Goal: Book appointment/travel/reservation

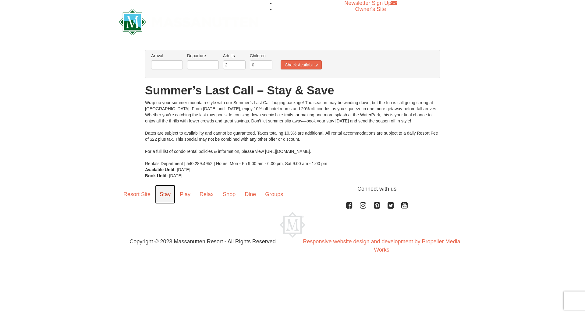
click at [165, 195] on link "Stay" at bounding box center [165, 194] width 20 height 19
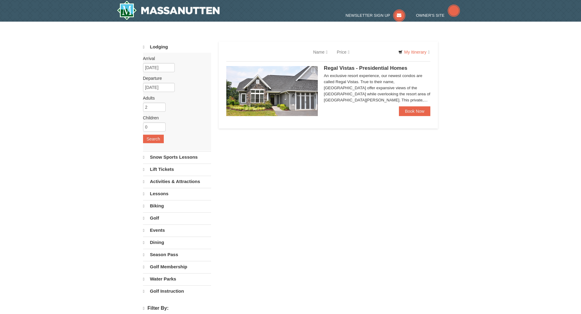
select select "9"
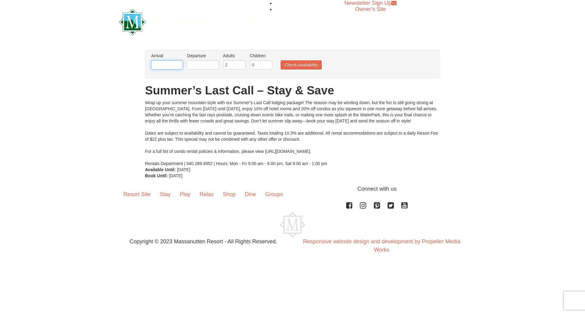
click at [176, 65] on input "text" at bounding box center [167, 64] width 32 height 9
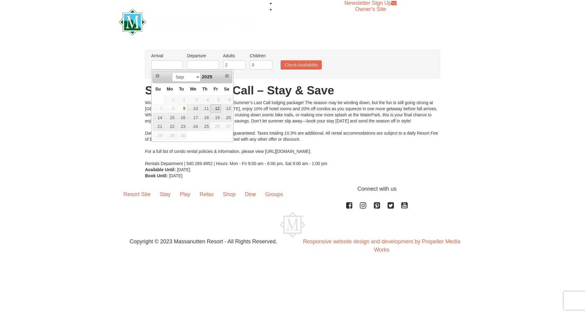
click at [217, 110] on link "12" at bounding box center [216, 109] width 10 height 9
type input "09/12/2025"
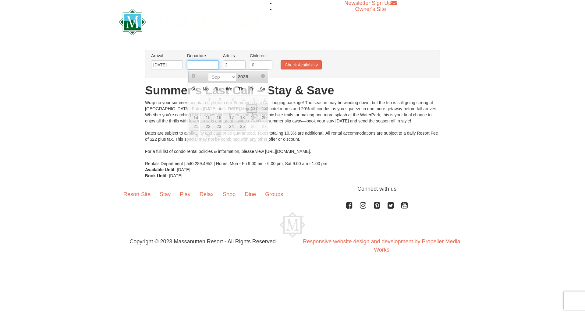
click at [216, 66] on input "text" at bounding box center [203, 64] width 32 height 9
click at [193, 118] on link "14" at bounding box center [194, 117] width 11 height 9
type input "09/14/2025"
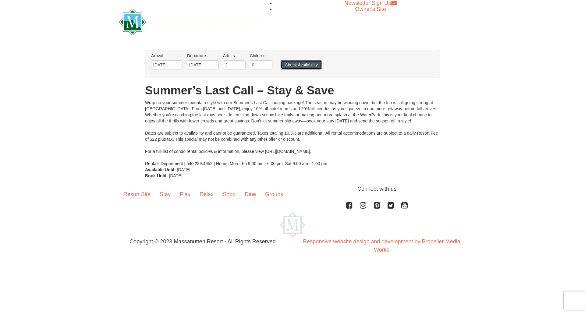
click at [307, 66] on button "Check Availability" at bounding box center [301, 64] width 41 height 9
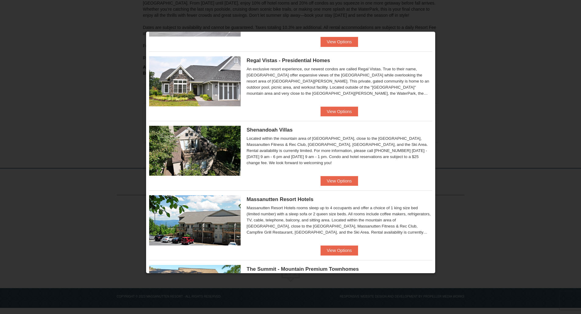
scroll to position [57, 0]
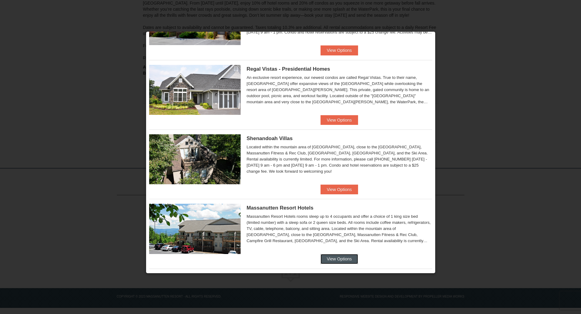
click at [335, 258] on button "View Options" at bounding box center [338, 259] width 37 height 10
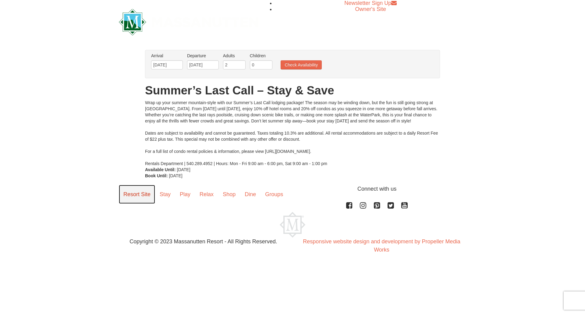
click at [137, 196] on link "Resort Site" at bounding box center [137, 194] width 36 height 19
